Goal: Check status: Check status

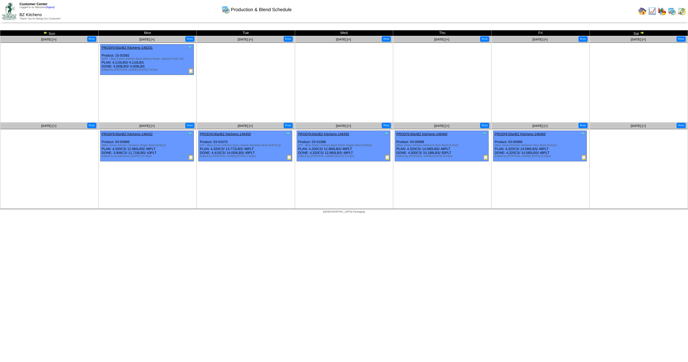
click at [641, 32] on img at bounding box center [642, 33] width 4 height 4
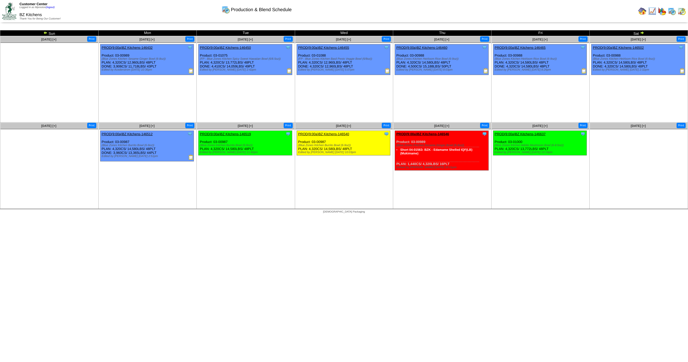
click at [245, 162] on ul "Clone Item PROD(9:00a)BZ Kitchens-146519 BZ Kitchens ScheduleID: 146519 4216.32…" at bounding box center [246, 170] width 98 height 78
